Goal: Find specific page/section: Find specific page/section

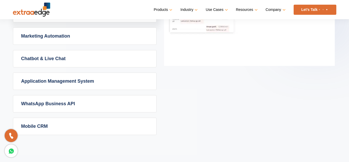
scroll to position [362, 0]
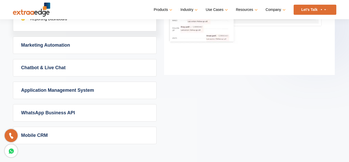
click at [62, 88] on link "Application Management System" at bounding box center [84, 90] width 143 height 17
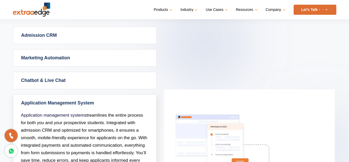
scroll to position [233, 0]
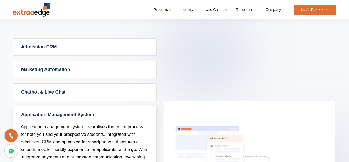
click at [48, 44] on link "Admission CRM" at bounding box center [84, 47] width 143 height 17
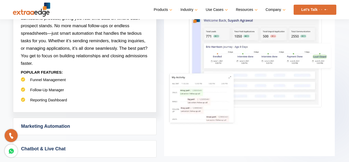
scroll to position [258, 0]
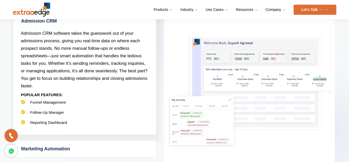
click at [233, 75] on img at bounding box center [249, 92] width 171 height 171
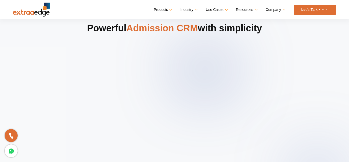
scroll to position [129, 0]
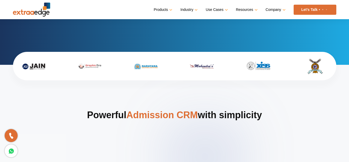
click at [332, 10] on link "Let’s Talk" at bounding box center [314, 10] width 43 height 10
